Goal: Information Seeking & Learning: Learn about a topic

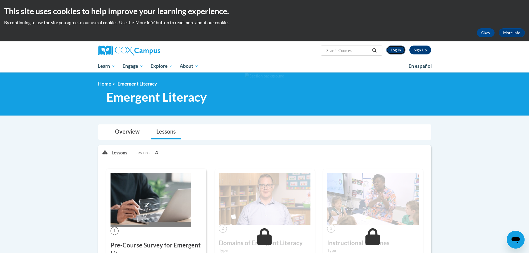
click at [397, 49] on link "Log In" at bounding box center [395, 50] width 19 height 9
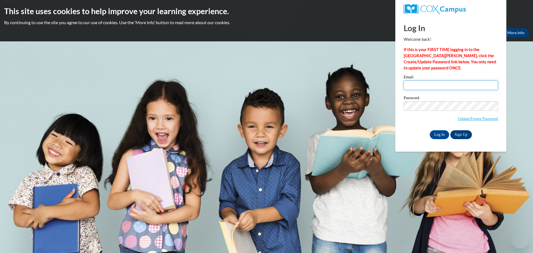
click at [421, 83] on input "Email" at bounding box center [451, 85] width 94 height 9
type input "robjason09@yahoo.com"
click at [441, 134] on input "Log In" at bounding box center [439, 134] width 19 height 9
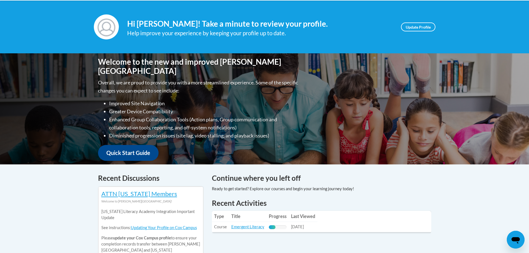
scroll to position [111, 0]
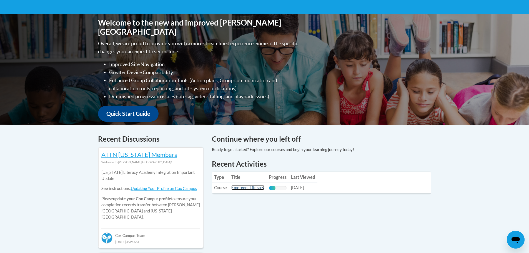
click at [242, 188] on link "Emergent Literacy" at bounding box center [247, 187] width 33 height 5
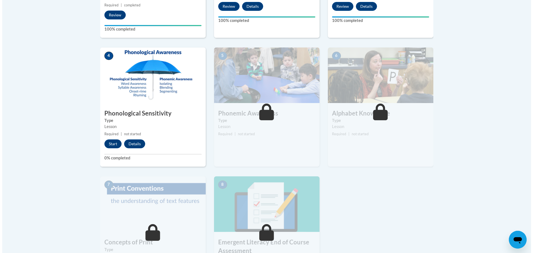
scroll to position [278, 0]
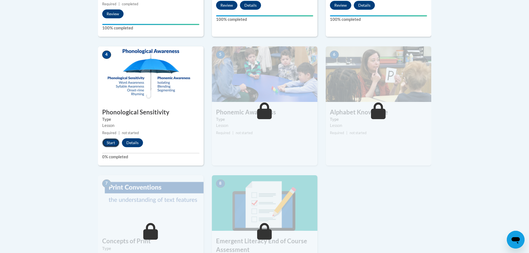
click at [112, 141] on button "Start" at bounding box center [110, 142] width 17 height 9
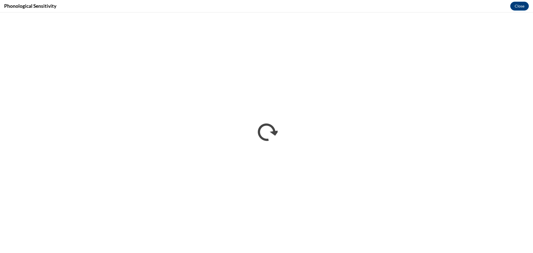
scroll to position [0, 0]
drag, startPoint x: 284, startPoint y: 0, endPoint x: 416, endPoint y: 5, distance: 132.0
click at [416, 5] on div "Phonological Sensitivity Close" at bounding box center [266, 6] width 533 height 13
